Goal: Transaction & Acquisition: Purchase product/service

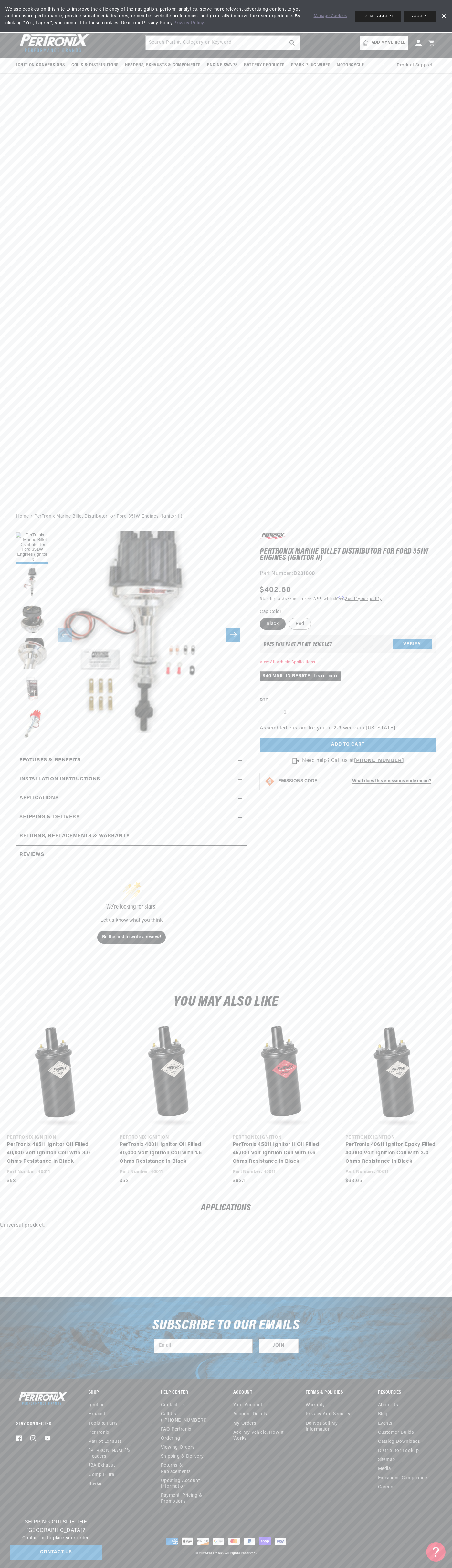
scroll to position [0, 787]
click at [40, 17] on span "We use cookies on this site to improve the efficiency of the navigation, perfor…" at bounding box center [155, 16] width 299 height 20
click at [448, 1419] on div "Stay Connected Facebook Instagram YouTube Shop Ignition Exhaust" at bounding box center [226, 1456] width 452 height 132
click at [443, 1567] on html "Skip to content Your cart Your cart is empty Get the right parts the first time…" at bounding box center [226, 784] width 452 height 1568
click at [18, 242] on div "Ignition Conversions Shop by Feature Ignitor© The Original Ignitor© Ignitor© II" at bounding box center [226, 268] width 452 height 480
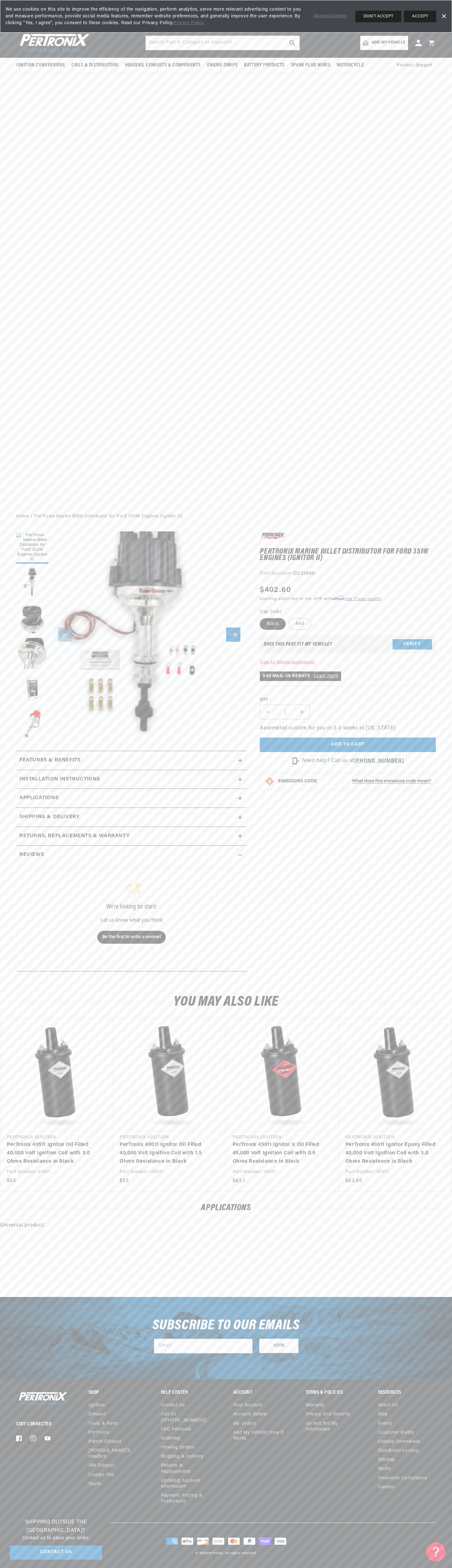
scroll to position [0, 394]
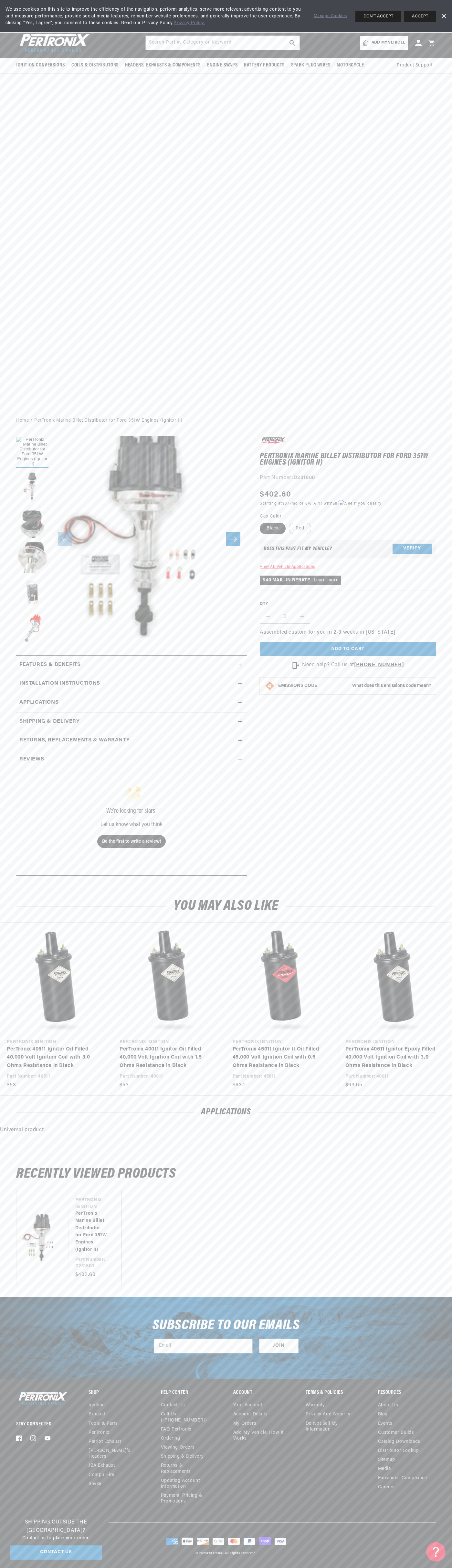
scroll to position [0, 787]
